Goal: Information Seeking & Learning: Learn about a topic

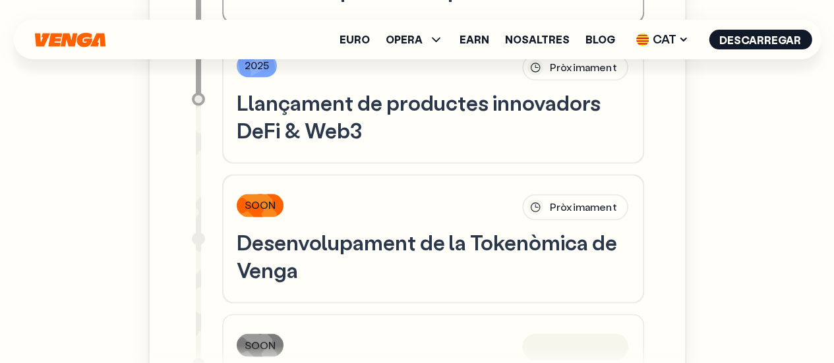
scroll to position [462, 0]
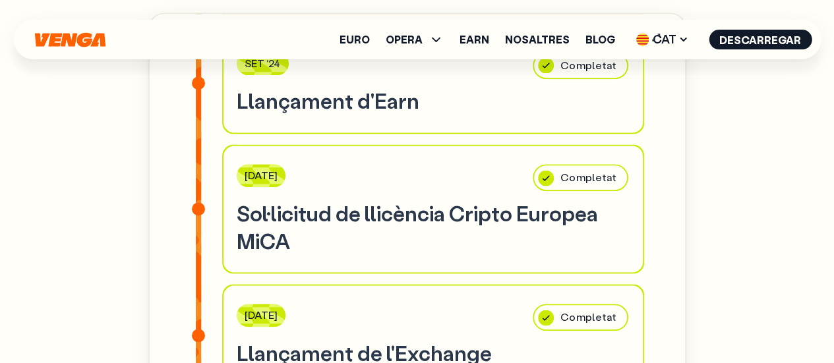
click at [620, 47] on ul "Euro OPERA Comprar Vendre Canviar Exchange Earn Nosaltres Blog CAT English - EN…" at bounding box center [576, 39] width 472 height 21
click at [615, 42] on link "Blog" at bounding box center [601, 39] width 30 height 11
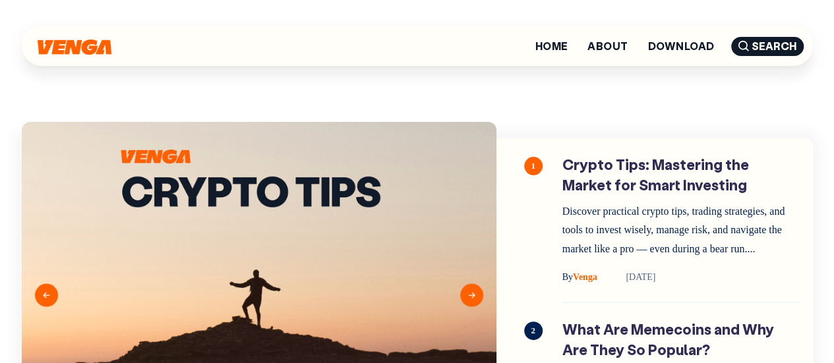
click at [66, 42] on img at bounding box center [75, 47] width 74 height 15
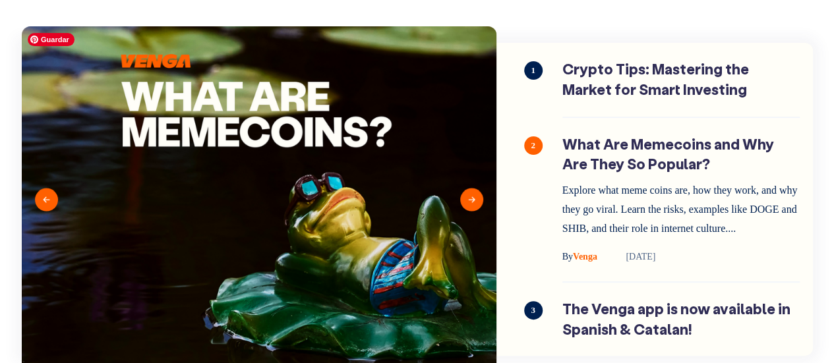
scroll to position [132, 0]
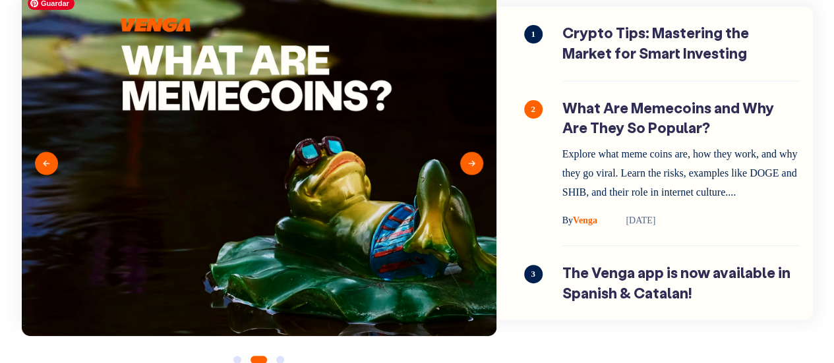
click at [425, 252] on img at bounding box center [259, 163] width 475 height 346
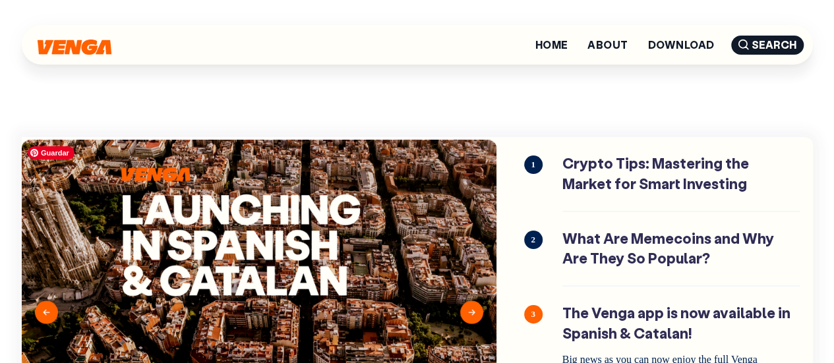
scroll to position [0, 0]
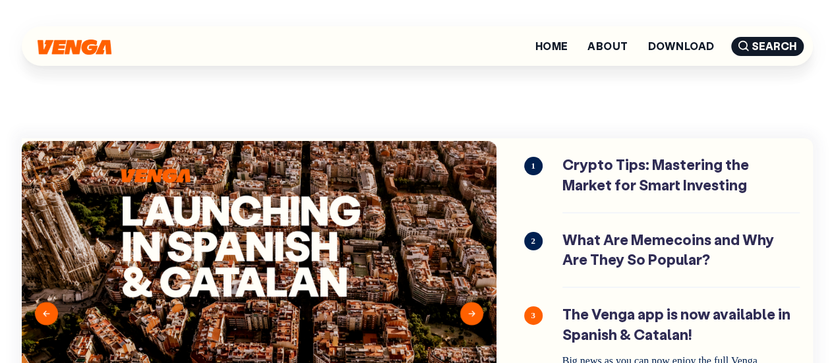
click at [73, 42] on div at bounding box center [75, 46] width 74 height 20
